Goal: Task Accomplishment & Management: Manage account settings

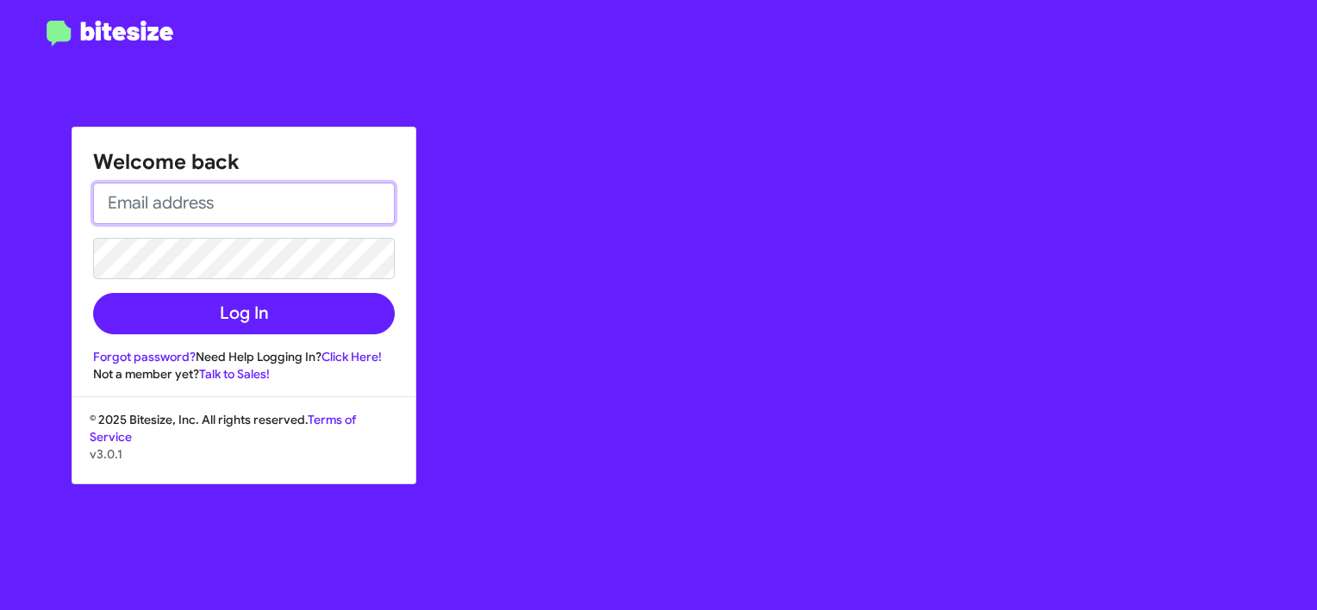
type input "[PERSON_NAME][EMAIL_ADDRESS][DOMAIN_NAME]"
click at [140, 210] on input "[PERSON_NAME][EMAIL_ADDRESS][DOMAIN_NAME]" at bounding box center [244, 203] width 302 height 41
click at [445, 214] on div "Welcome back [PERSON_NAME][EMAIL_ADDRESS][DOMAIN_NAME] Log In Forgot password? …" at bounding box center [769, 305] width 1098 height 610
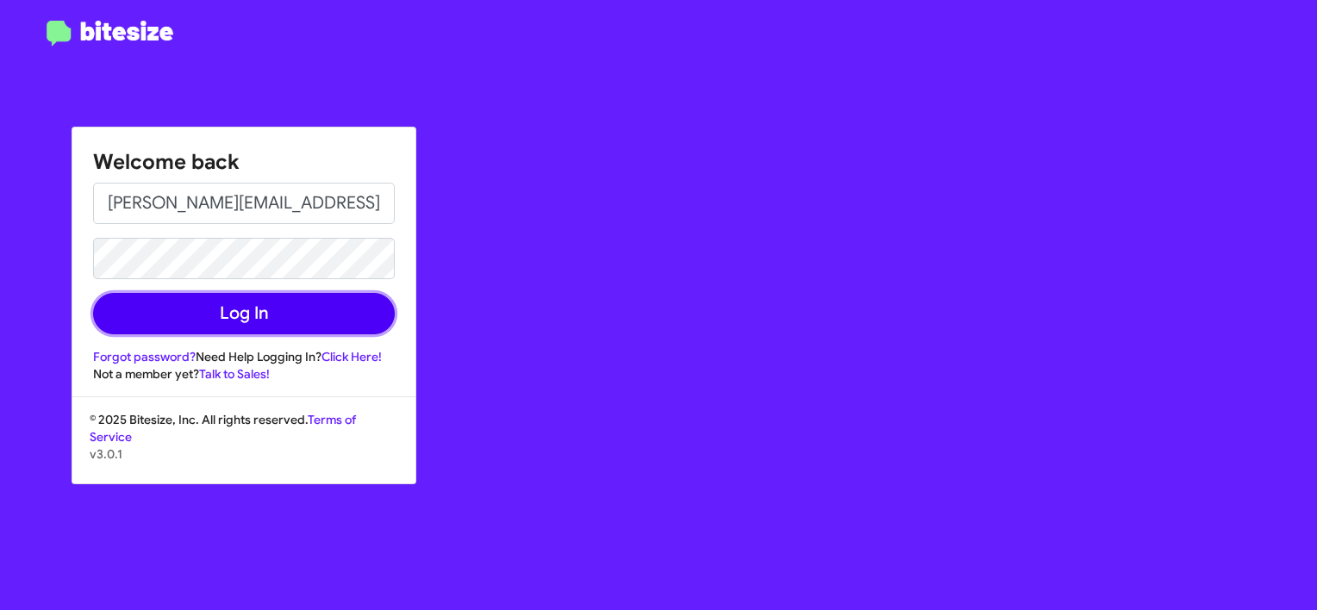
click at [255, 314] on button "Log In" at bounding box center [244, 313] width 302 height 41
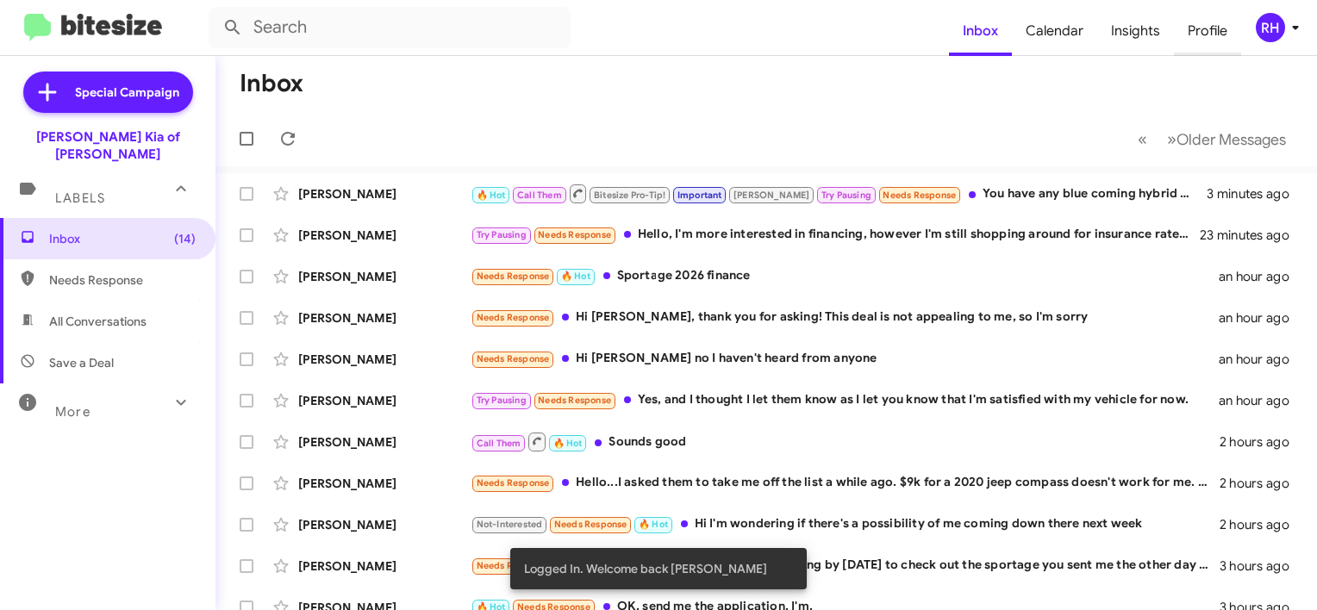
click at [1215, 38] on span "Profile" at bounding box center [1207, 31] width 67 height 50
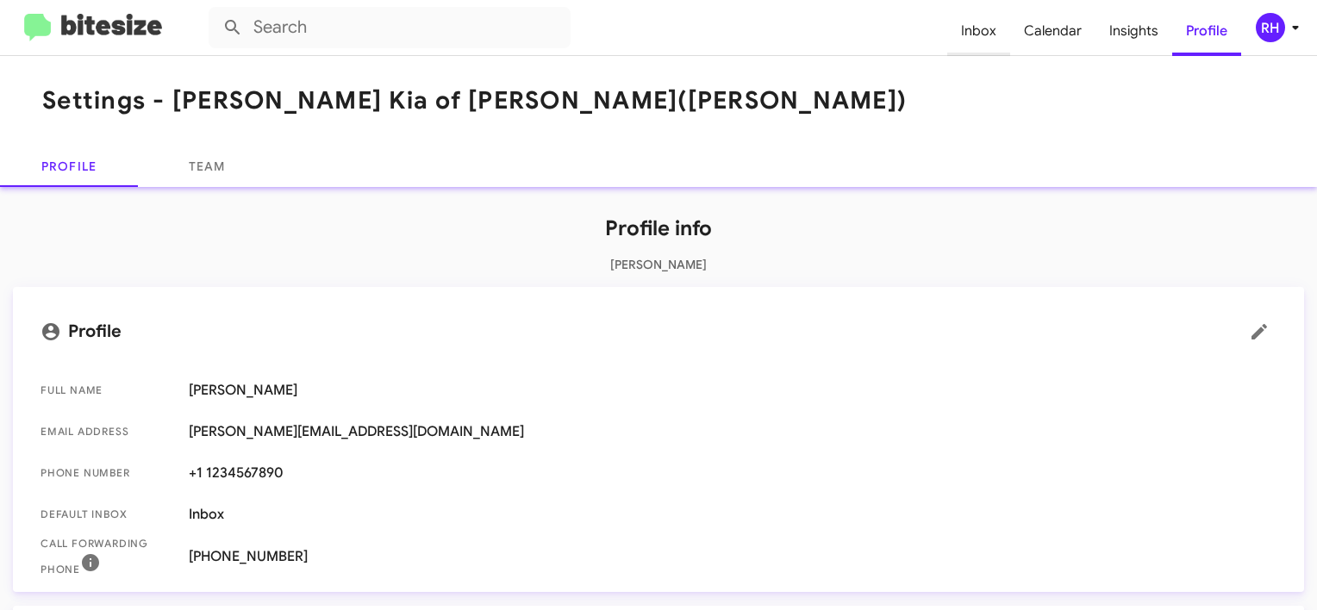
click at [979, 38] on span "Inbox" at bounding box center [979, 31] width 63 height 50
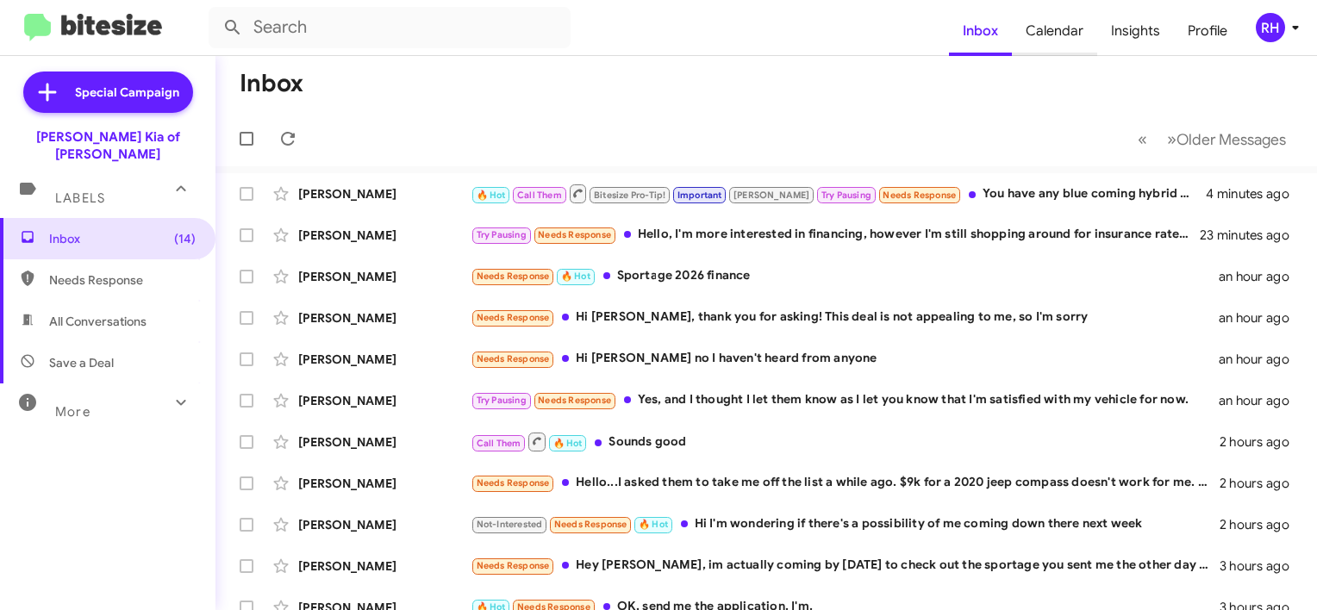
click at [1070, 29] on span "Calendar" at bounding box center [1054, 31] width 85 height 50
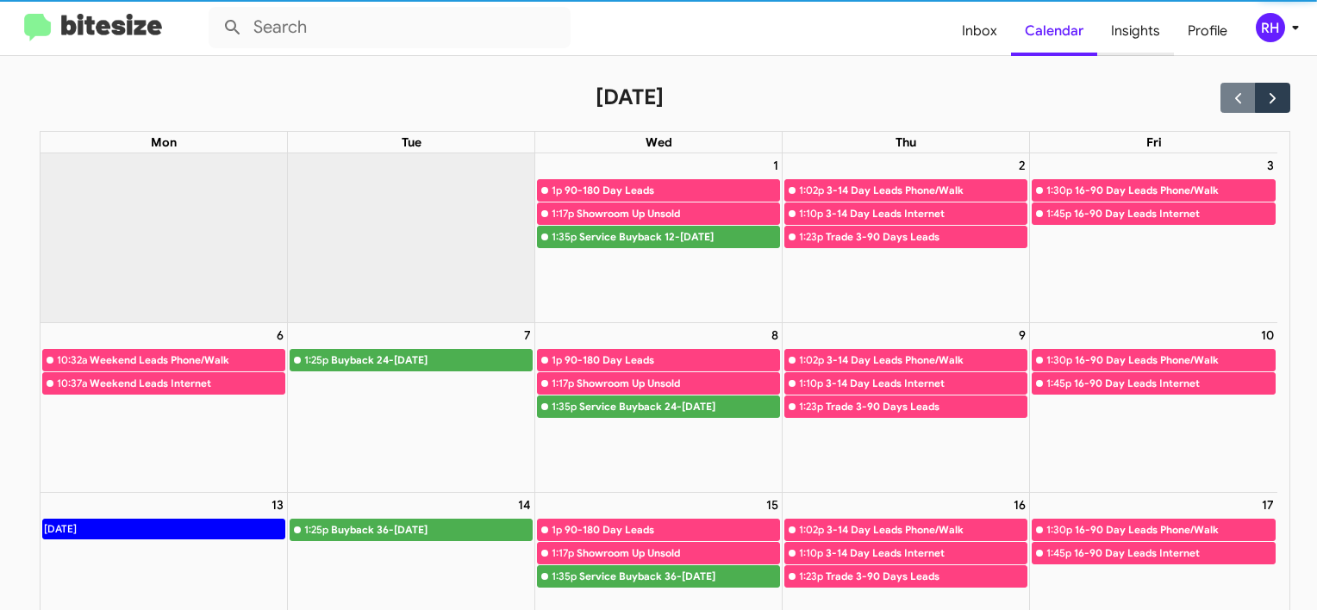
click at [1155, 23] on span "Insights" at bounding box center [1136, 31] width 77 height 50
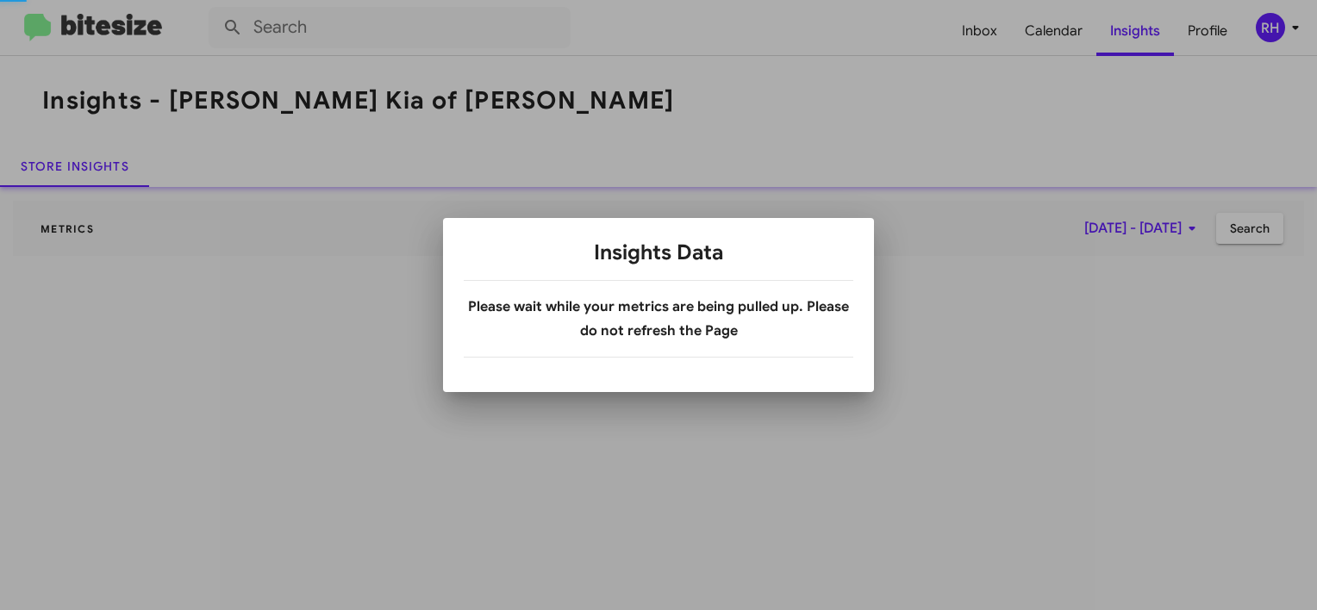
click at [1214, 27] on div at bounding box center [658, 305] width 1317 height 610
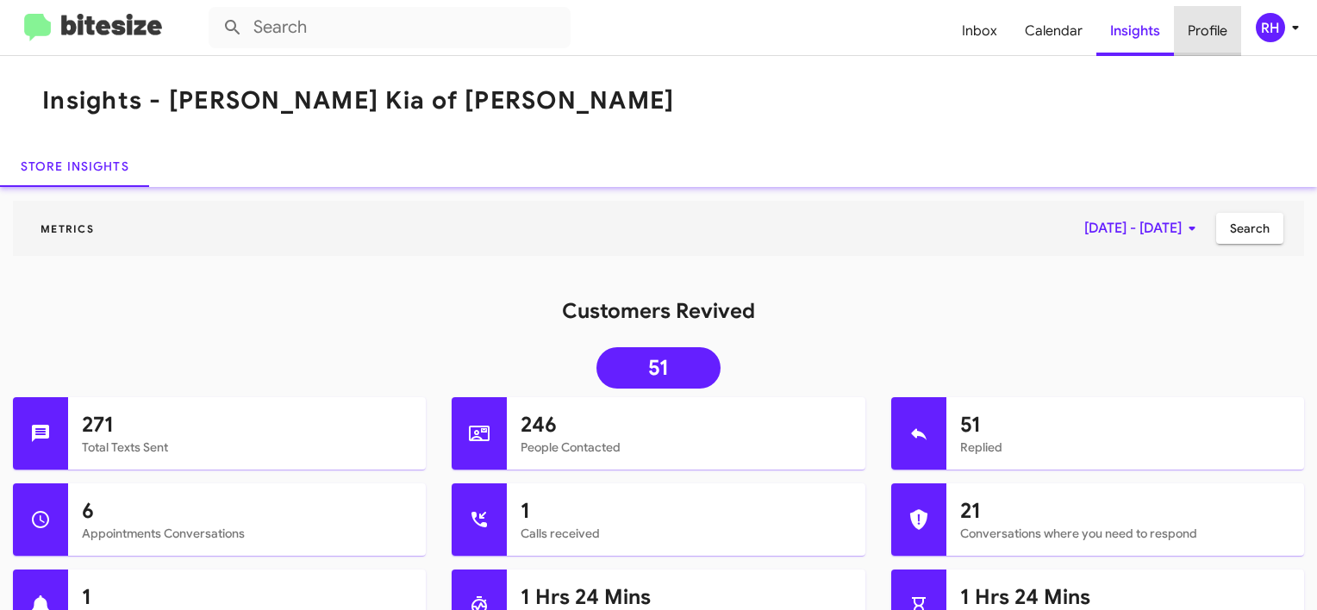
click at [1228, 37] on span "Profile" at bounding box center [1207, 31] width 67 height 50
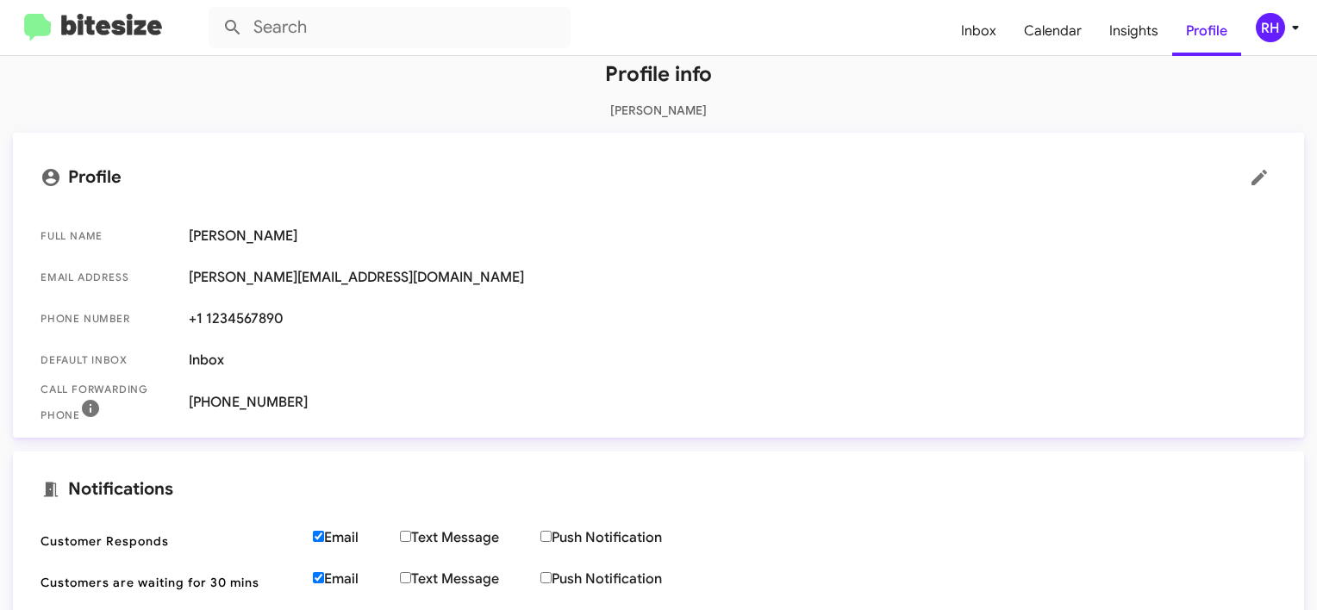
scroll to position [431, 0]
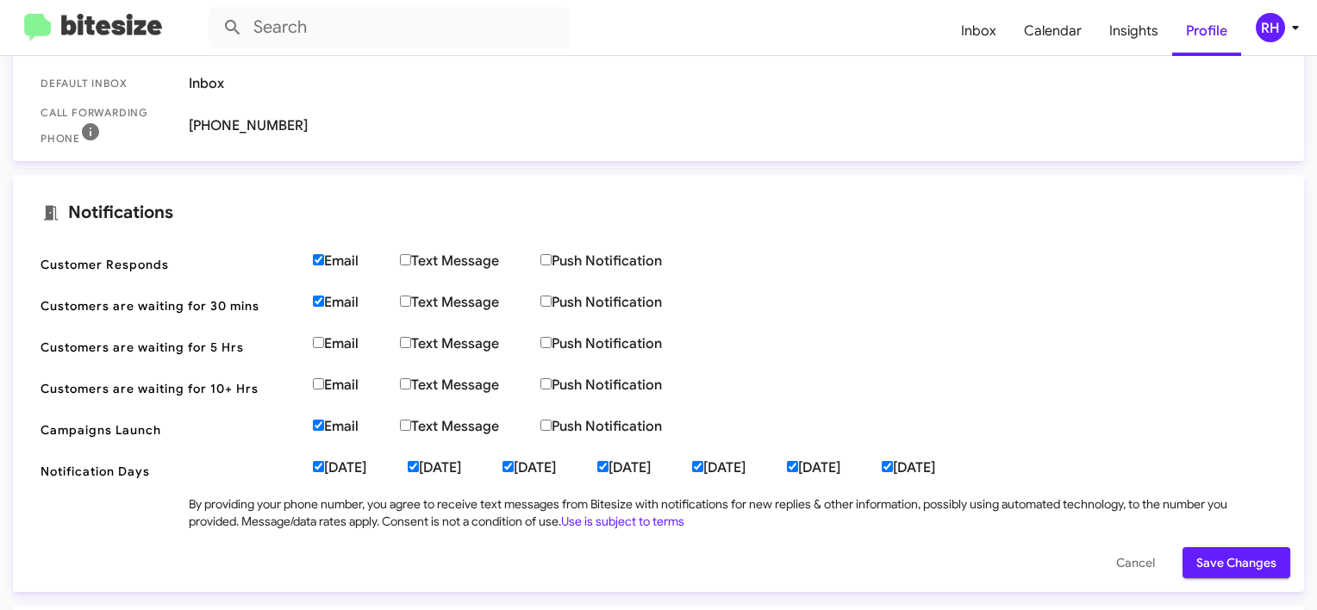
click at [321, 259] on input "Email" at bounding box center [318, 259] width 11 height 11
checkbox input "false"
click at [316, 300] on input "Email" at bounding box center [318, 301] width 11 height 11
checkbox input "false"
click at [318, 424] on input "Email" at bounding box center [318, 425] width 11 height 11
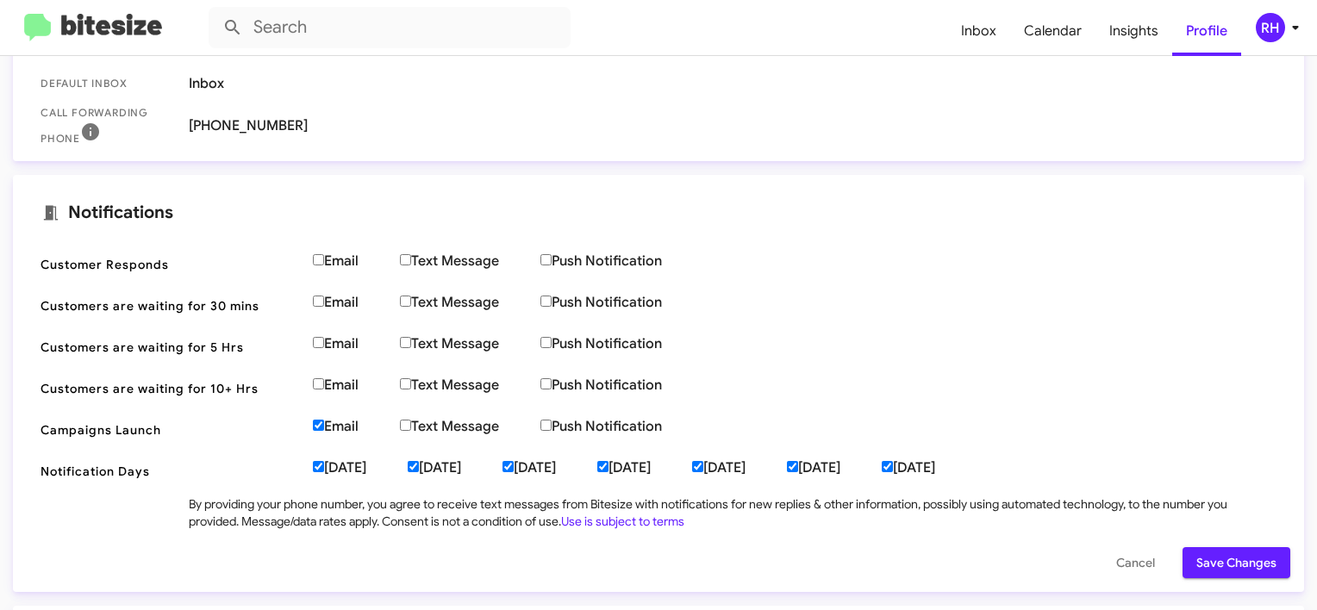
checkbox input "false"
click at [317, 463] on input "[DATE]" at bounding box center [318, 466] width 11 height 11
checkbox input "false"
click at [432, 466] on label "[DATE]" at bounding box center [455, 468] width 95 height 17
click at [419, 466] on input "[DATE]" at bounding box center [413, 466] width 11 height 11
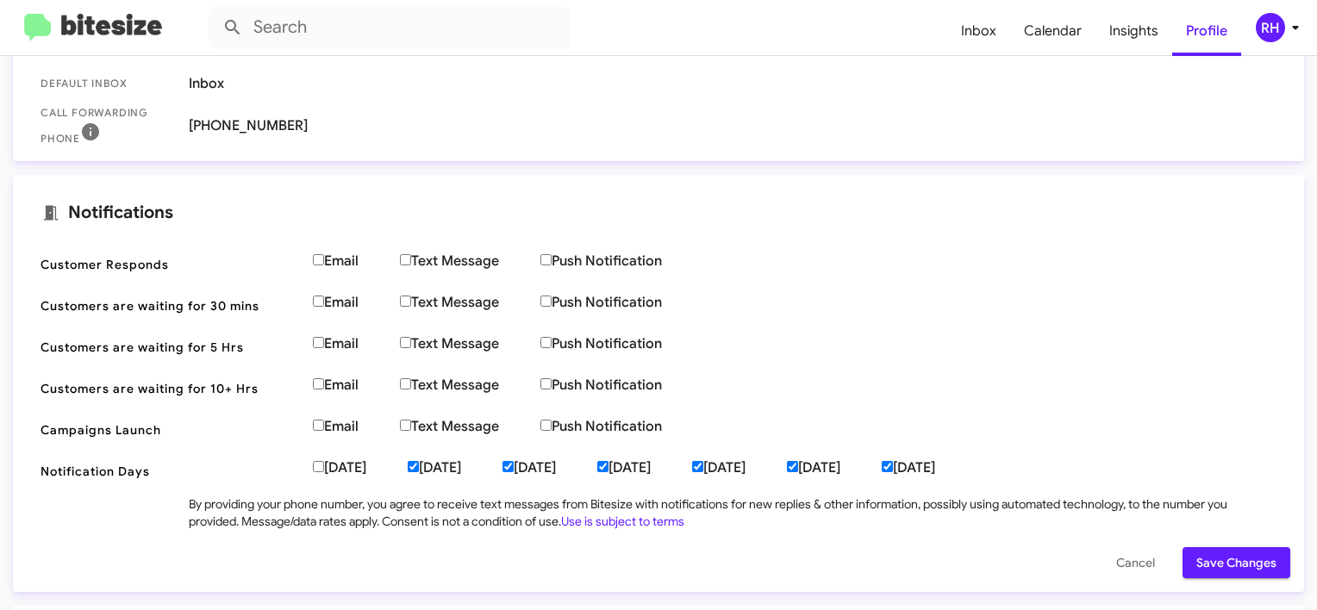
checkbox input "false"
click at [514, 466] on input "[DATE]" at bounding box center [508, 466] width 11 height 11
checkbox input "false"
click at [609, 466] on input "[DATE]" at bounding box center [602, 466] width 11 height 11
checkbox input "false"
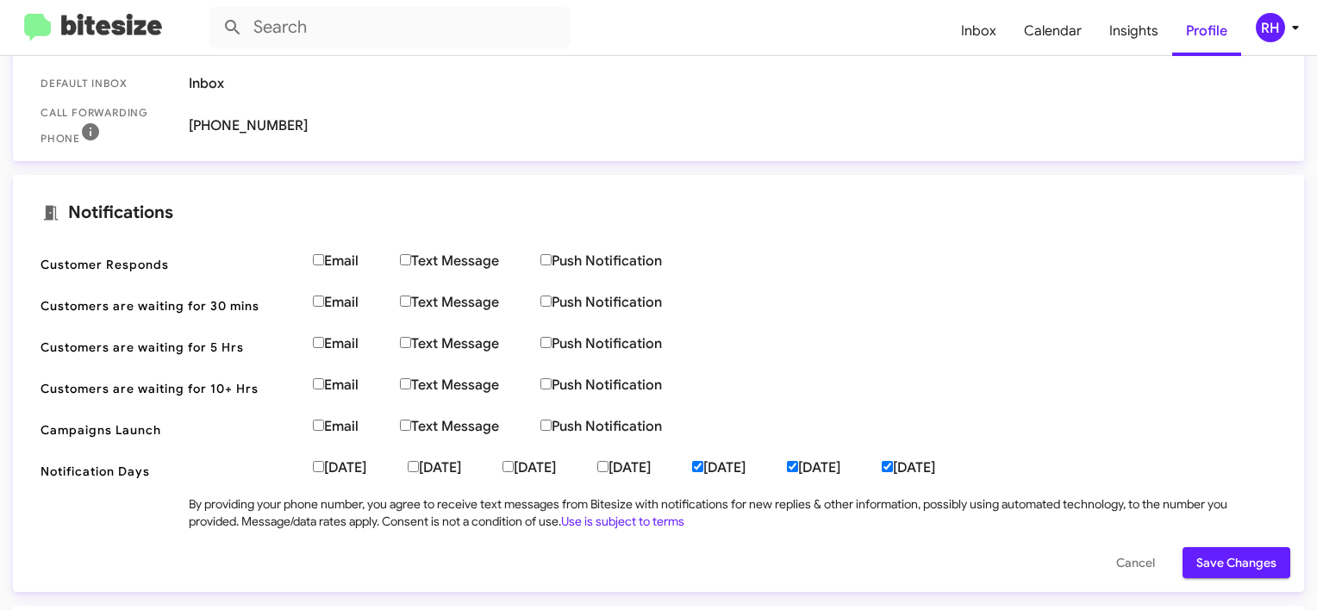
click at [704, 467] on input "[DATE]" at bounding box center [697, 466] width 11 height 11
checkbox input "false"
click at [798, 469] on input "[DATE]" at bounding box center [792, 466] width 11 height 11
checkbox input "false"
click at [893, 467] on input "[DATE]" at bounding box center [887, 466] width 11 height 11
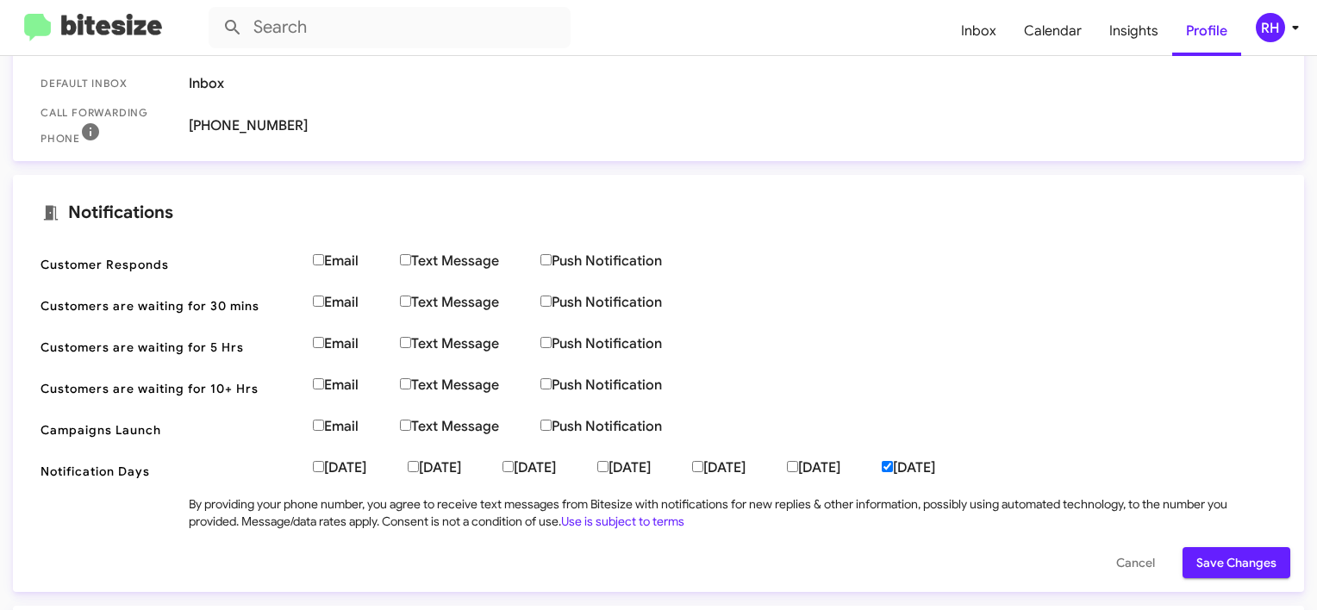
checkbox input "false"
click at [1227, 554] on span "Save Changes" at bounding box center [1237, 562] width 80 height 31
